Goal: Check status: Check status

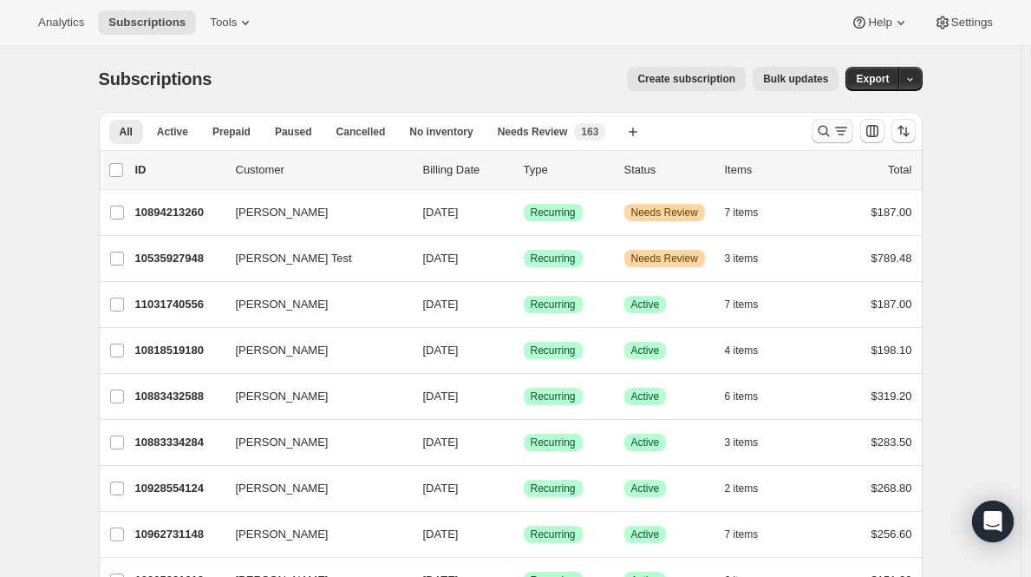
click at [838, 124] on icon "Search and filter results" at bounding box center [841, 130] width 17 height 17
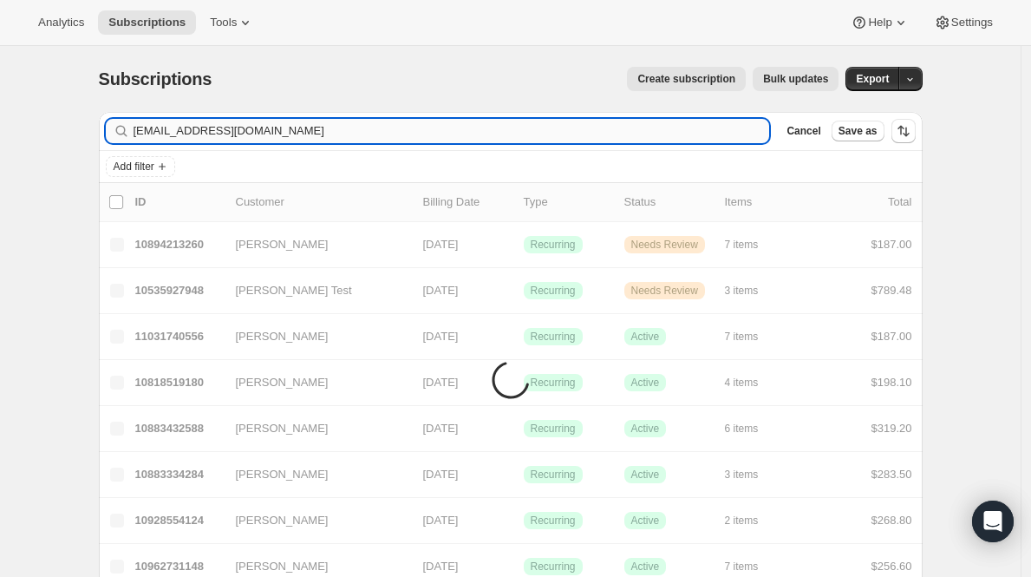
click at [227, 129] on input "[EMAIL_ADDRESS][DOMAIN_NAME]" at bounding box center [452, 131] width 637 height 24
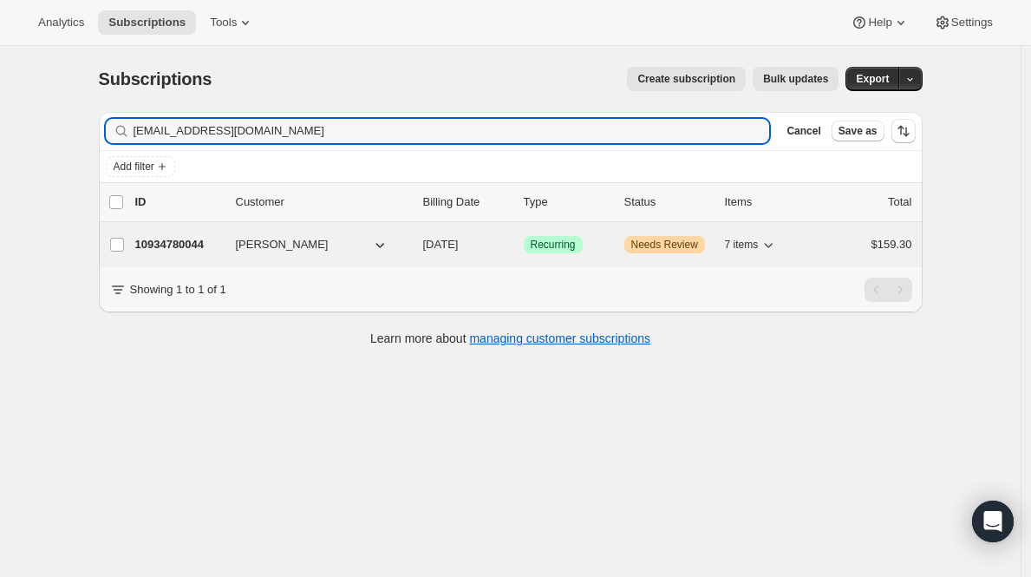
type input "[EMAIL_ADDRESS][DOMAIN_NAME]"
click at [187, 241] on p "10934780044" at bounding box center [178, 244] width 87 height 17
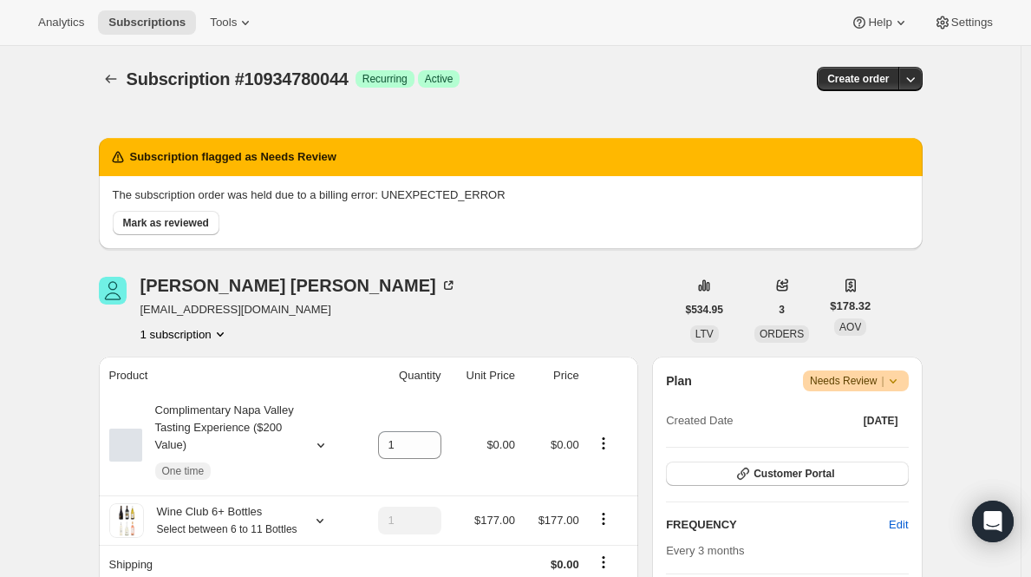
click at [415, 188] on p "The subscription order was held due to a billing error: UNEXPECTED_ERROR" at bounding box center [511, 194] width 796 height 17
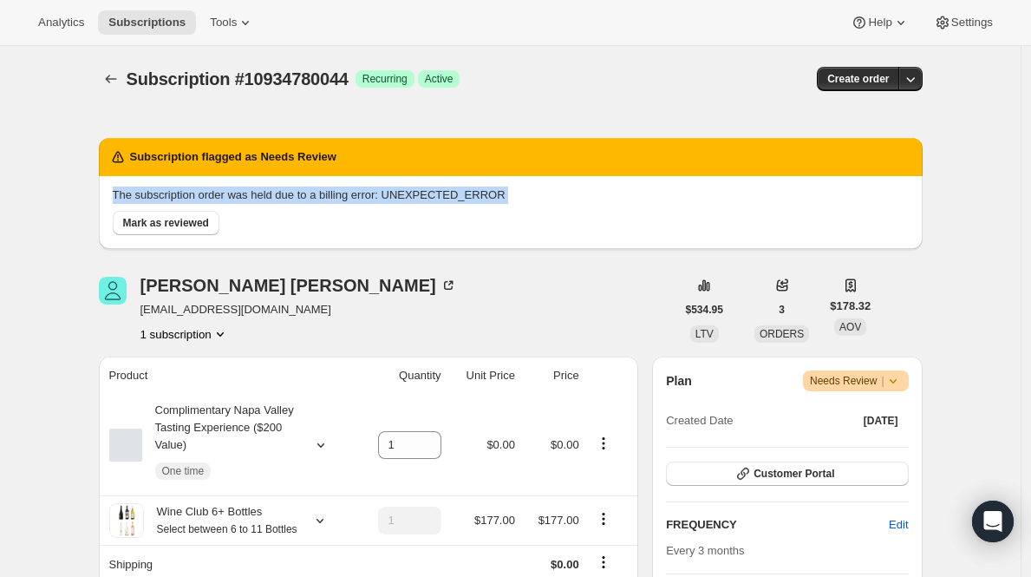
click at [415, 188] on p "The subscription order was held due to a billing error: UNEXPECTED_ERROR" at bounding box center [511, 194] width 796 height 17
copy div "The subscription order was held due to a billing error: UNEXPECTED_ERROR [PERSO…"
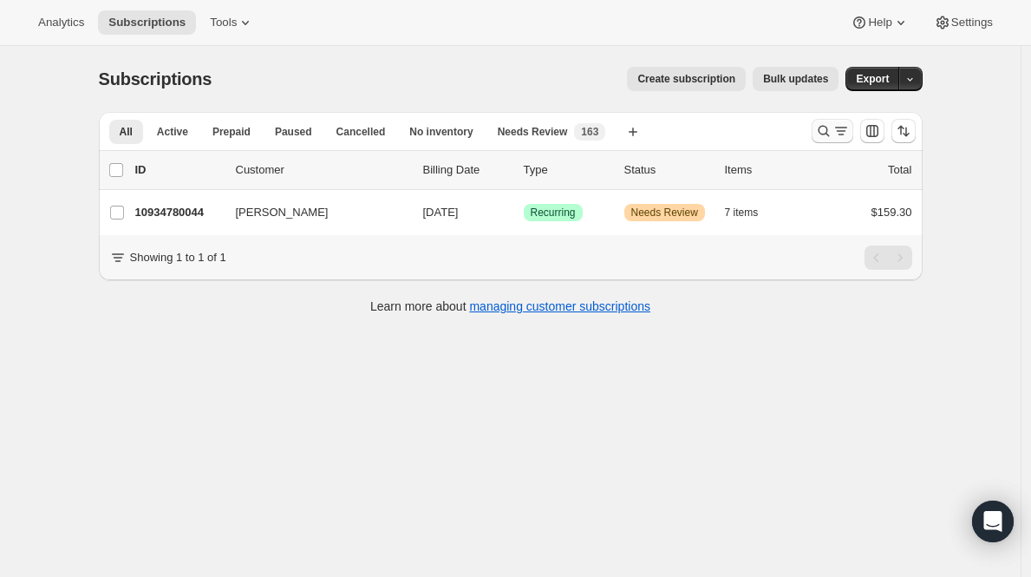
click at [825, 125] on icon "Search and filter results" at bounding box center [823, 130] width 17 height 17
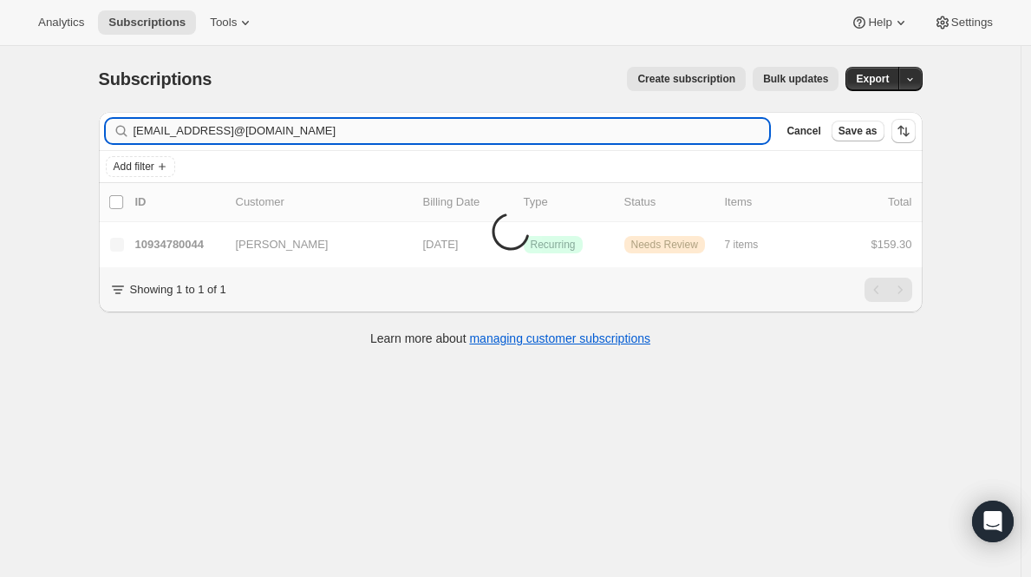
click at [353, 130] on input "Clrolsen@frontiernet.netdebbiedrugos@gmail.com" at bounding box center [452, 131] width 637 height 24
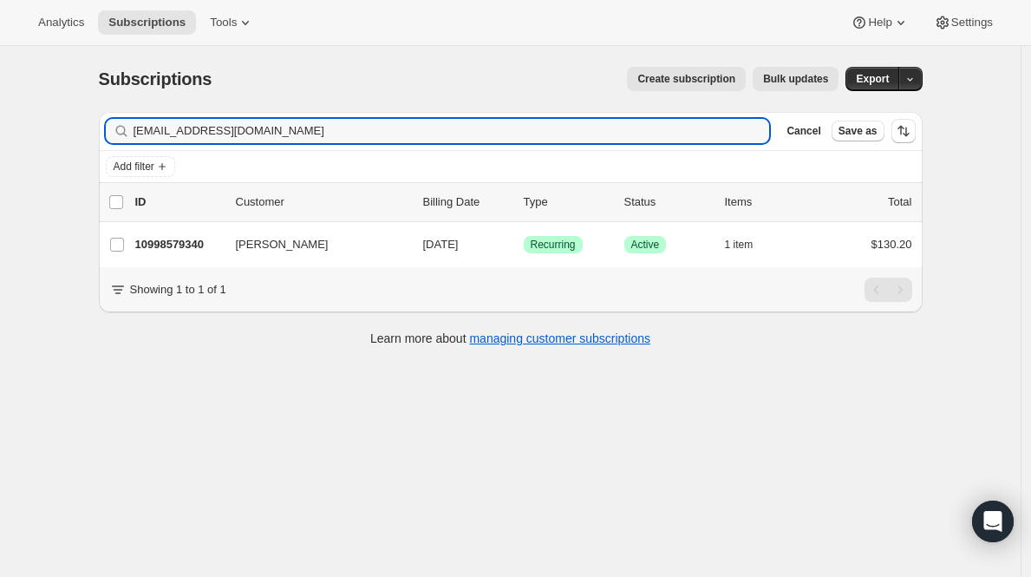
type input "debbiedrugos@gmail.com"
click at [186, 244] on p "10998579340" at bounding box center [178, 244] width 87 height 17
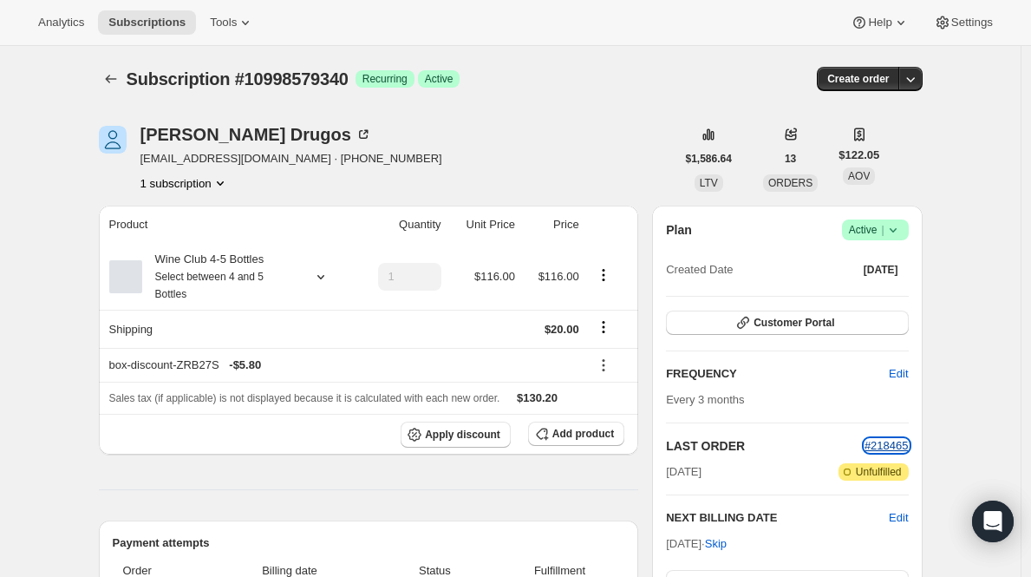
click at [896, 440] on span "#218465" at bounding box center [887, 445] width 44 height 13
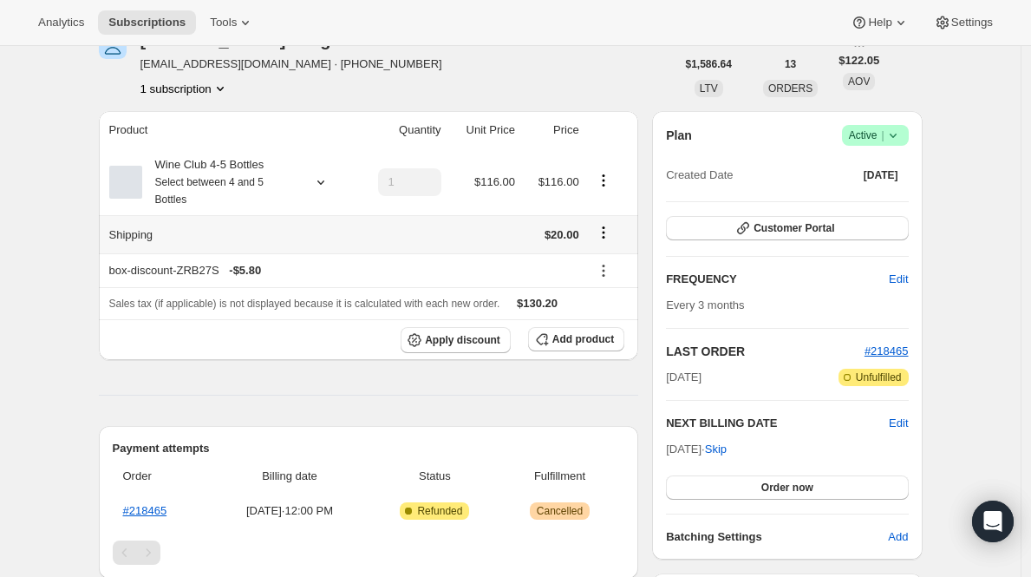
click at [601, 232] on icon "Shipping actions" at bounding box center [603, 232] width 17 height 17
